Goal: Information Seeking & Learning: Check status

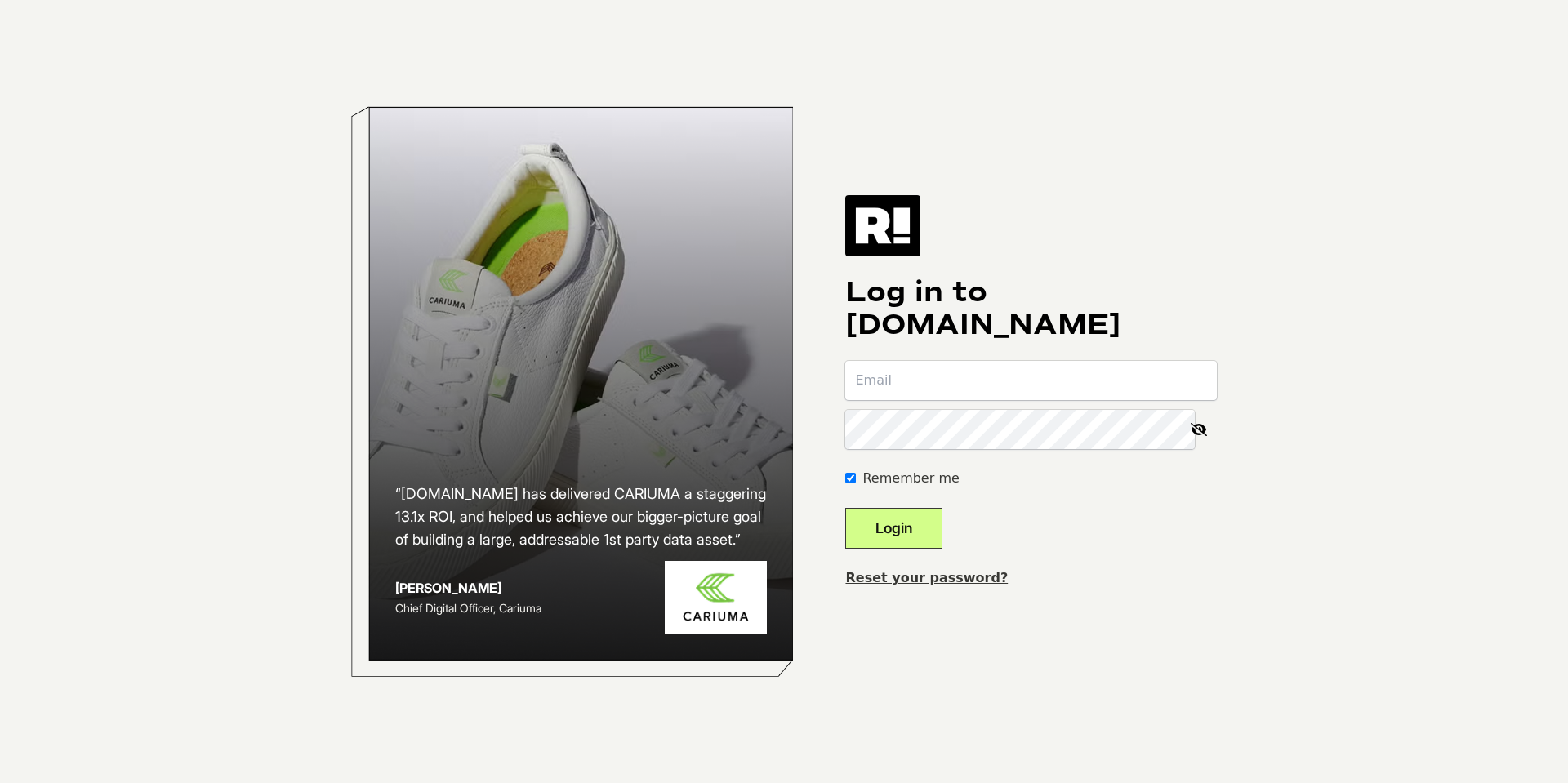
type input "[EMAIL_ADDRESS][DOMAIN_NAME]"
click at [917, 545] on button "Login" at bounding box center [893, 528] width 97 height 41
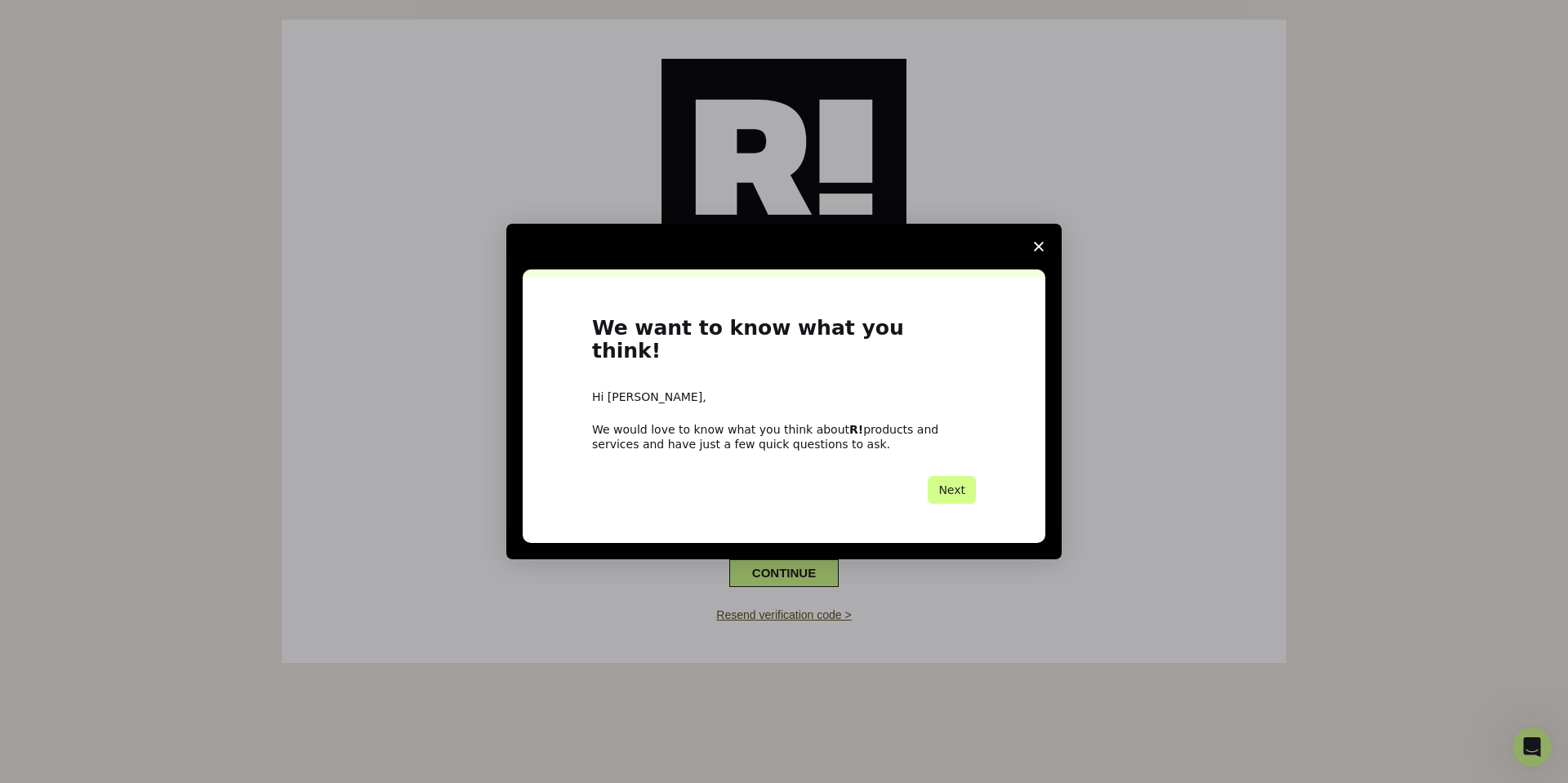
click at [1029, 250] on span "Close survey" at bounding box center [1039, 247] width 46 height 46
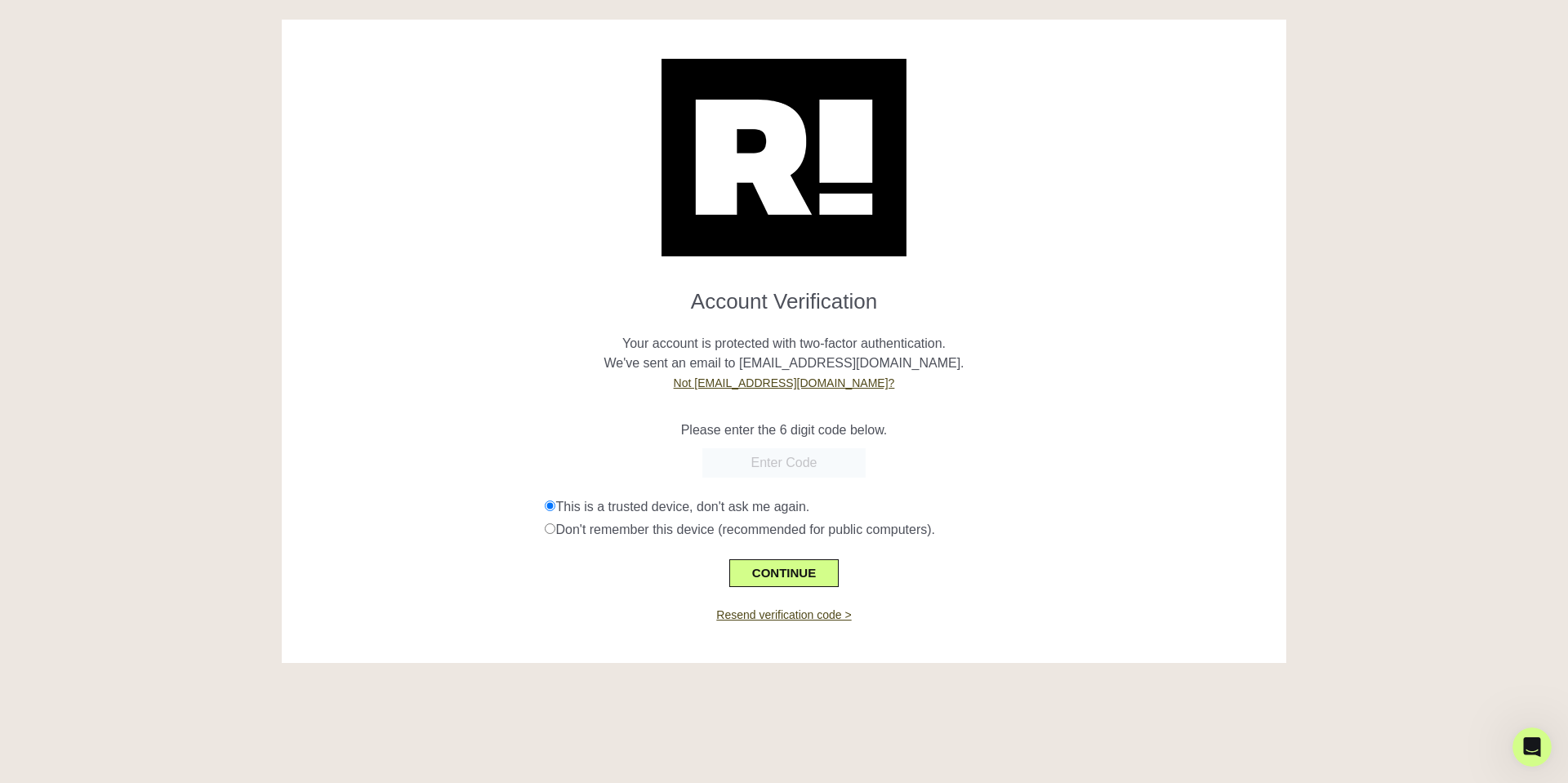
click at [783, 464] on input "text" at bounding box center [784, 462] width 164 height 29
paste input "429574"
type input "429574"
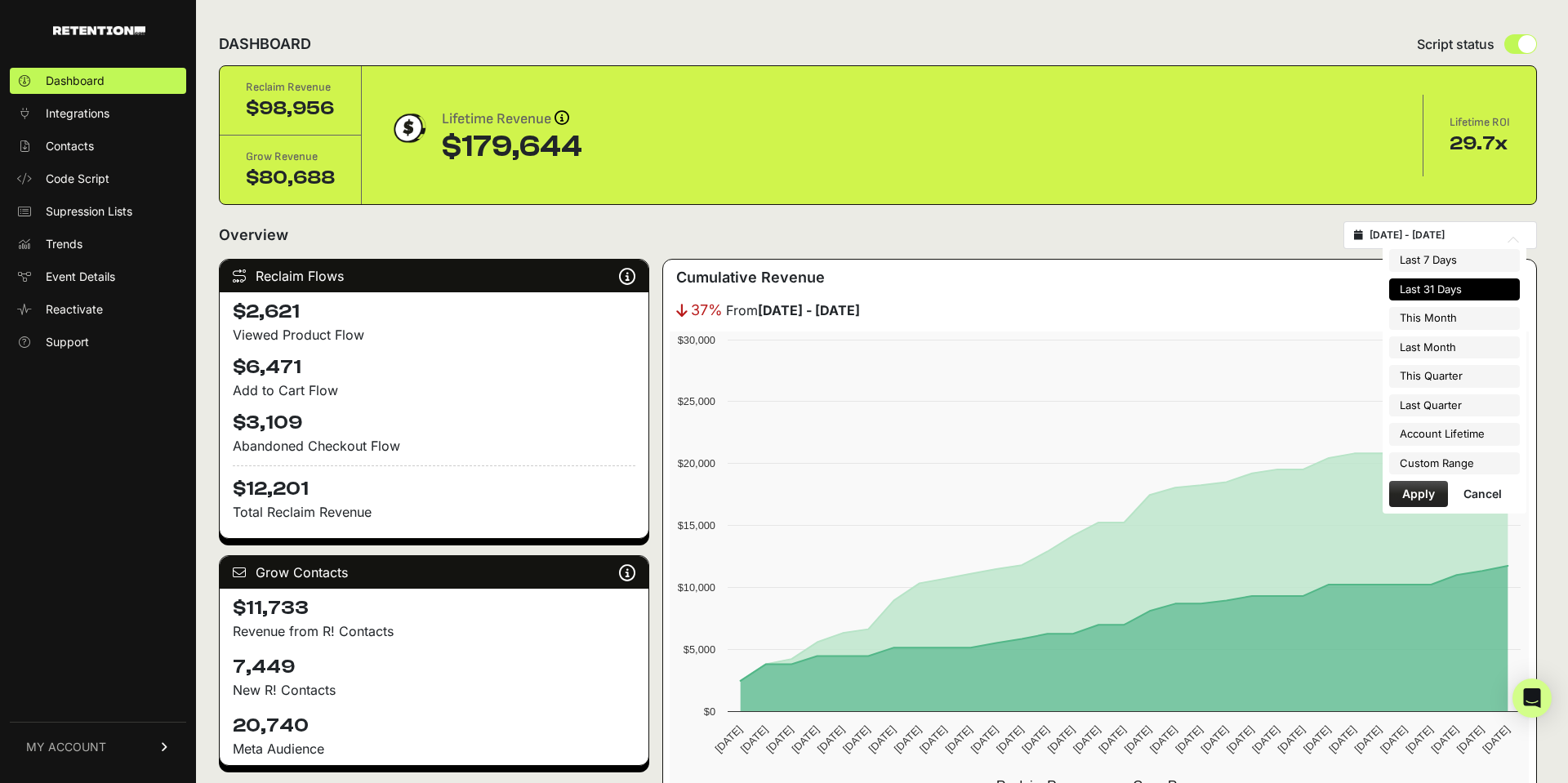
click at [1458, 237] on input "[DATE] - [DATE]" at bounding box center [1447, 235] width 157 height 13
click at [1459, 343] on li "Last Month" at bounding box center [1453, 348] width 131 height 23
type input "[DATE] - [DATE]"
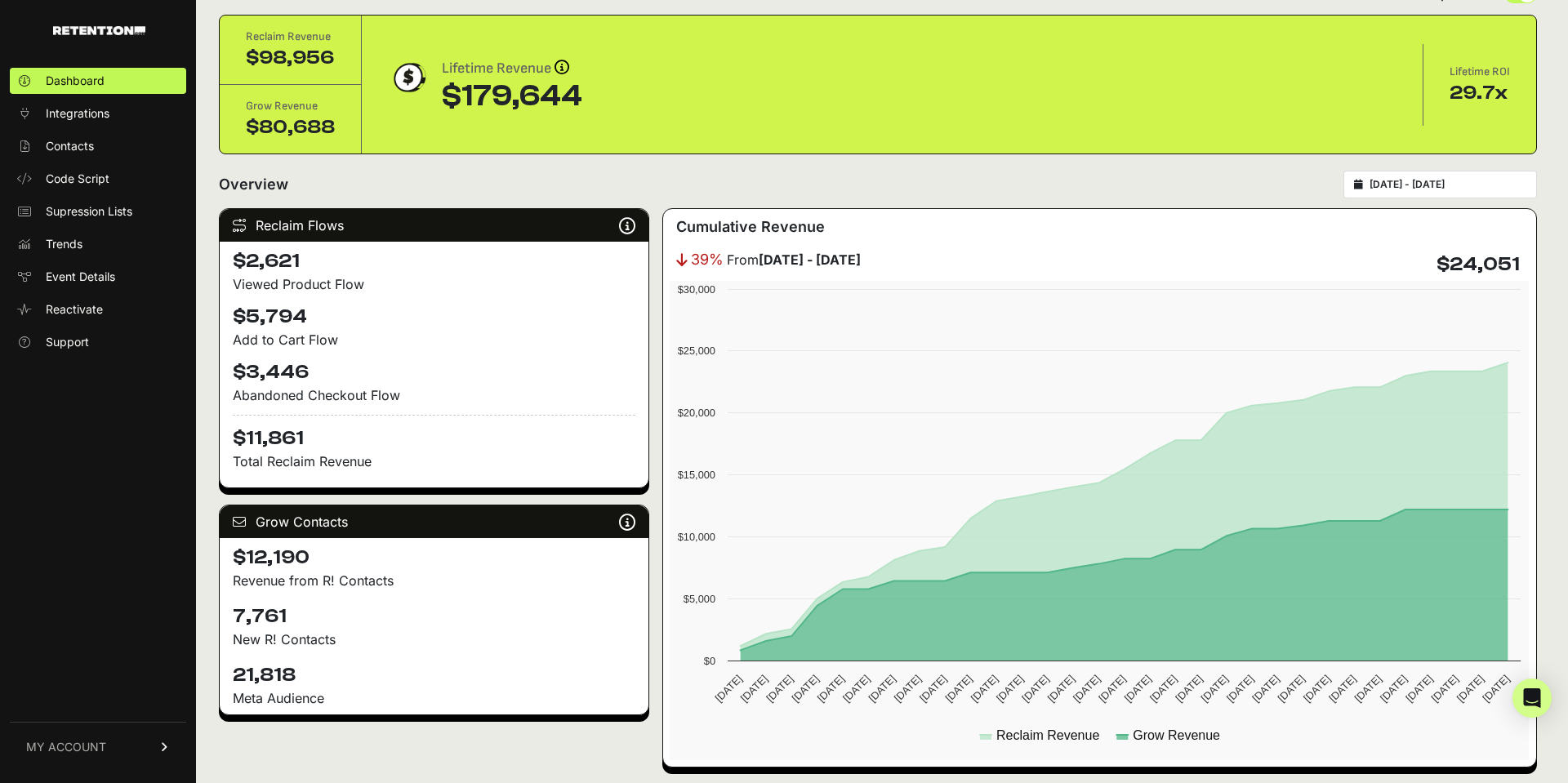
scroll to position [52, 0]
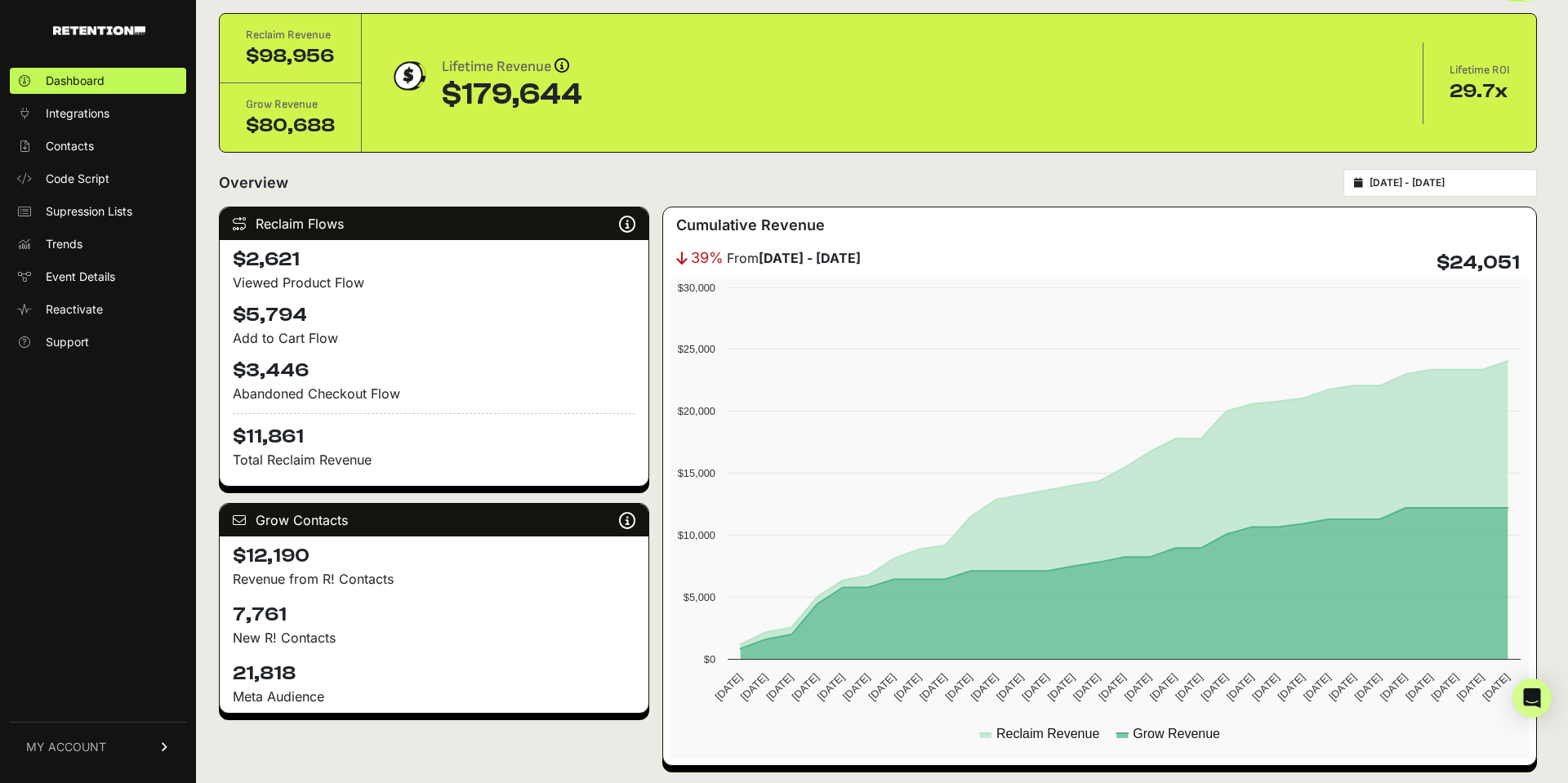
drag, startPoint x: 313, startPoint y: 435, endPoint x: 227, endPoint y: 436, distance: 86.0
click at [227, 436] on div "$2,621 Viewed Product Flow $5,794 Add to Cart Flow $3,446 Abandoned Checkout Fl…" at bounding box center [433, 363] width 428 height 246
click at [368, 440] on h4 "$11,861" at bounding box center [433, 431] width 402 height 37
drag, startPoint x: 323, startPoint y: 433, endPoint x: 243, endPoint y: 433, distance: 80.0
click at [227, 439] on div "$2,621 Viewed Product Flow $5,794 Add to Cart Flow $3,446 Abandoned Checkout Fl…" at bounding box center [433, 363] width 428 height 246
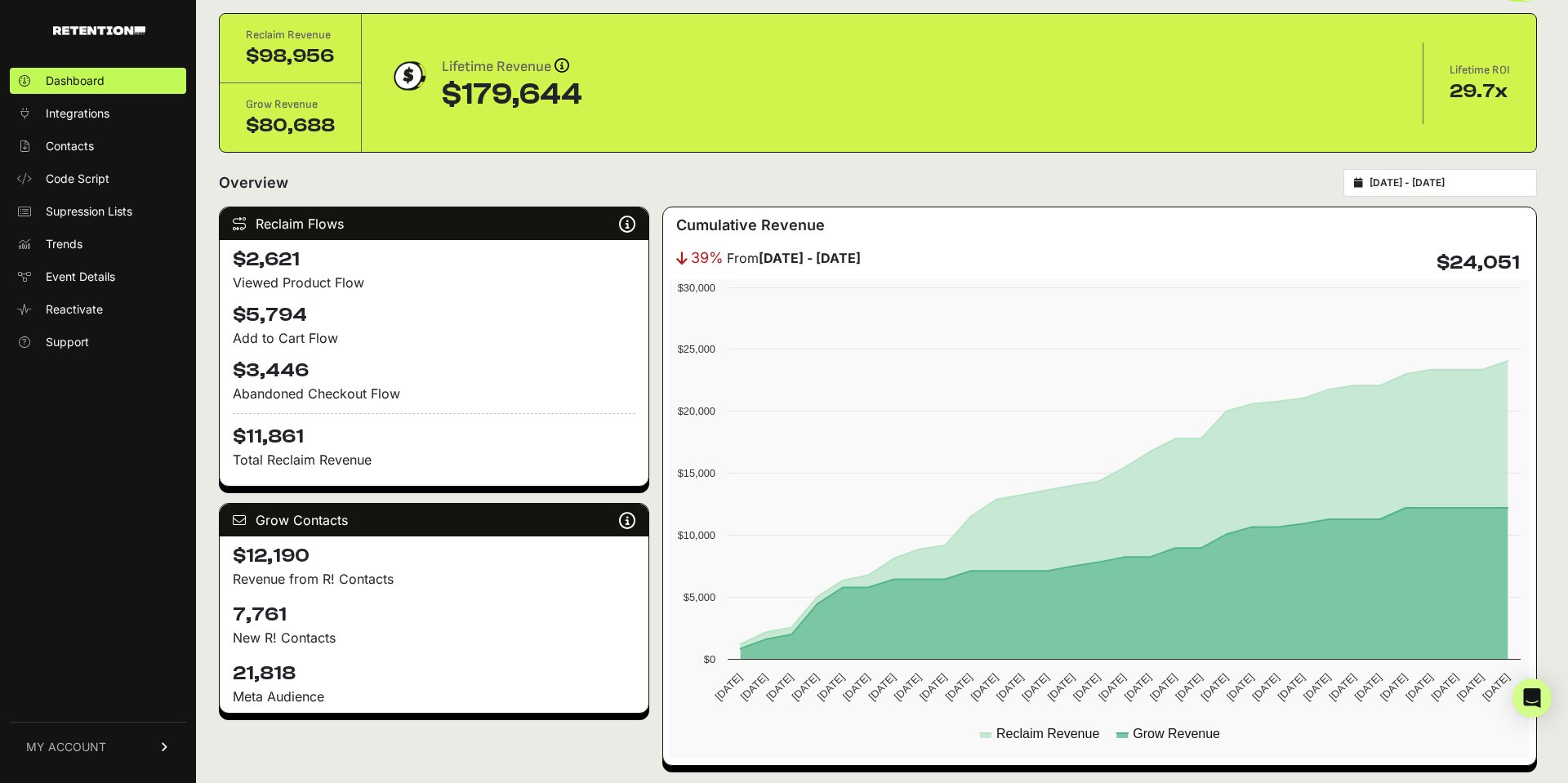
copy h4 "$11,861"
drag, startPoint x: 285, startPoint y: 549, endPoint x: 856, endPoint y: 115, distance: 717.2
click at [226, 549] on div "$12,190 Revenue from R! Contacts" at bounding box center [433, 565] width 428 height 59
copy h4 "$12,190"
